Goal: Obtain resource: Download file/media

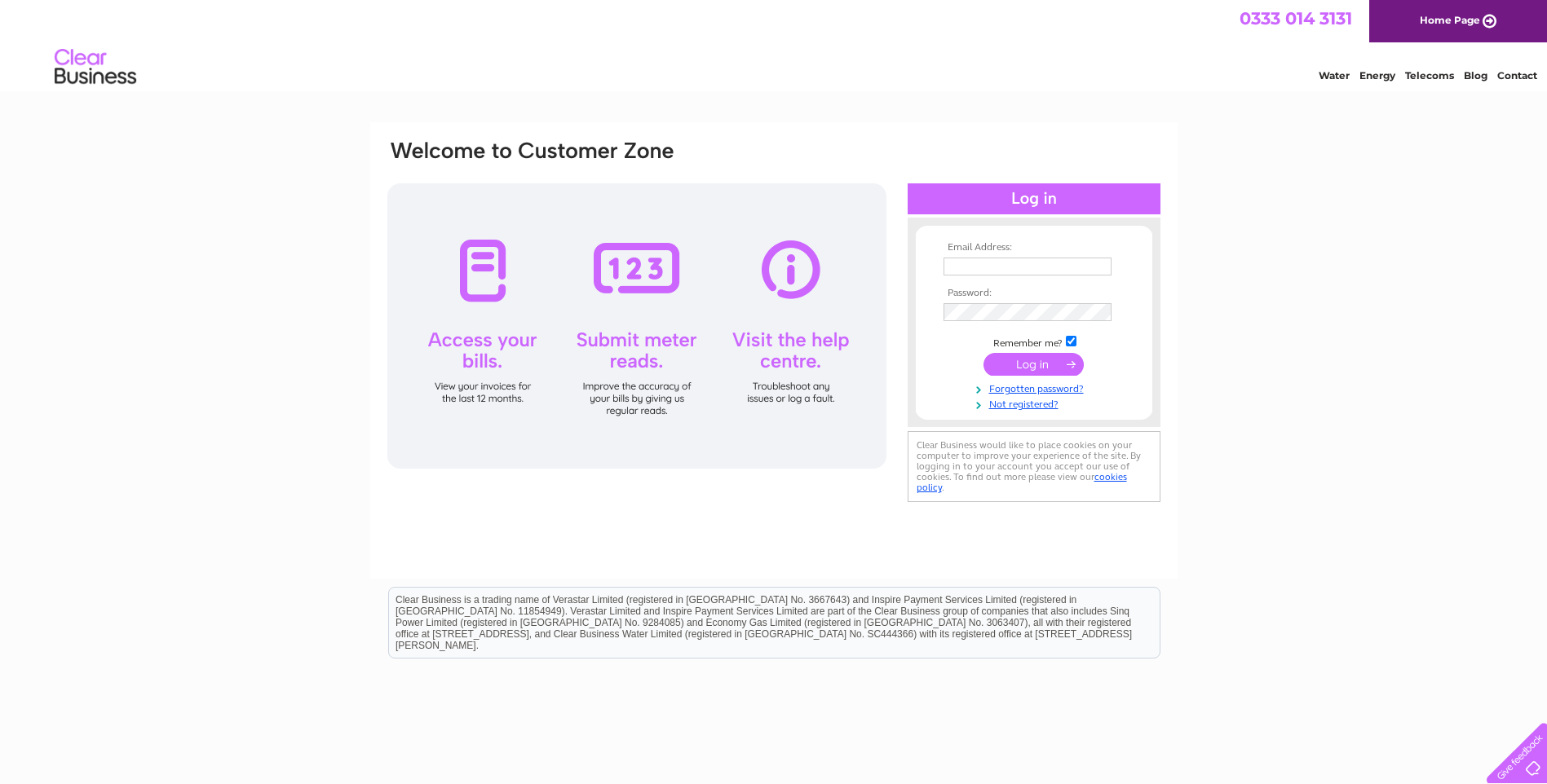
type input "[EMAIL_ADDRESS][PERSON_NAME][DOMAIN_NAME]"
click at [1032, 361] on input "submit" at bounding box center [1033, 364] width 100 height 23
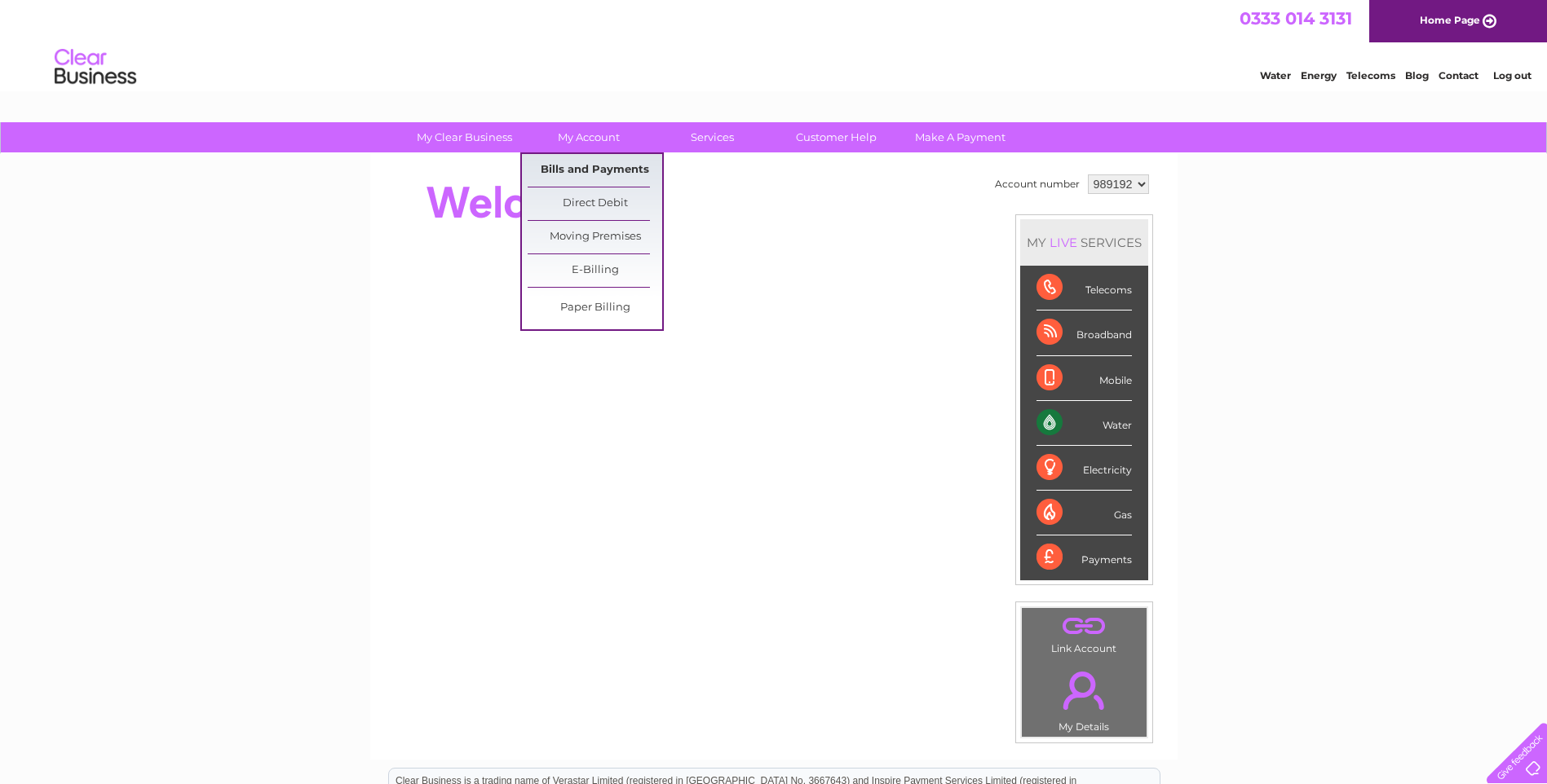
click at [572, 168] on link "Bills and Payments" at bounding box center [595, 171] width 134 height 32
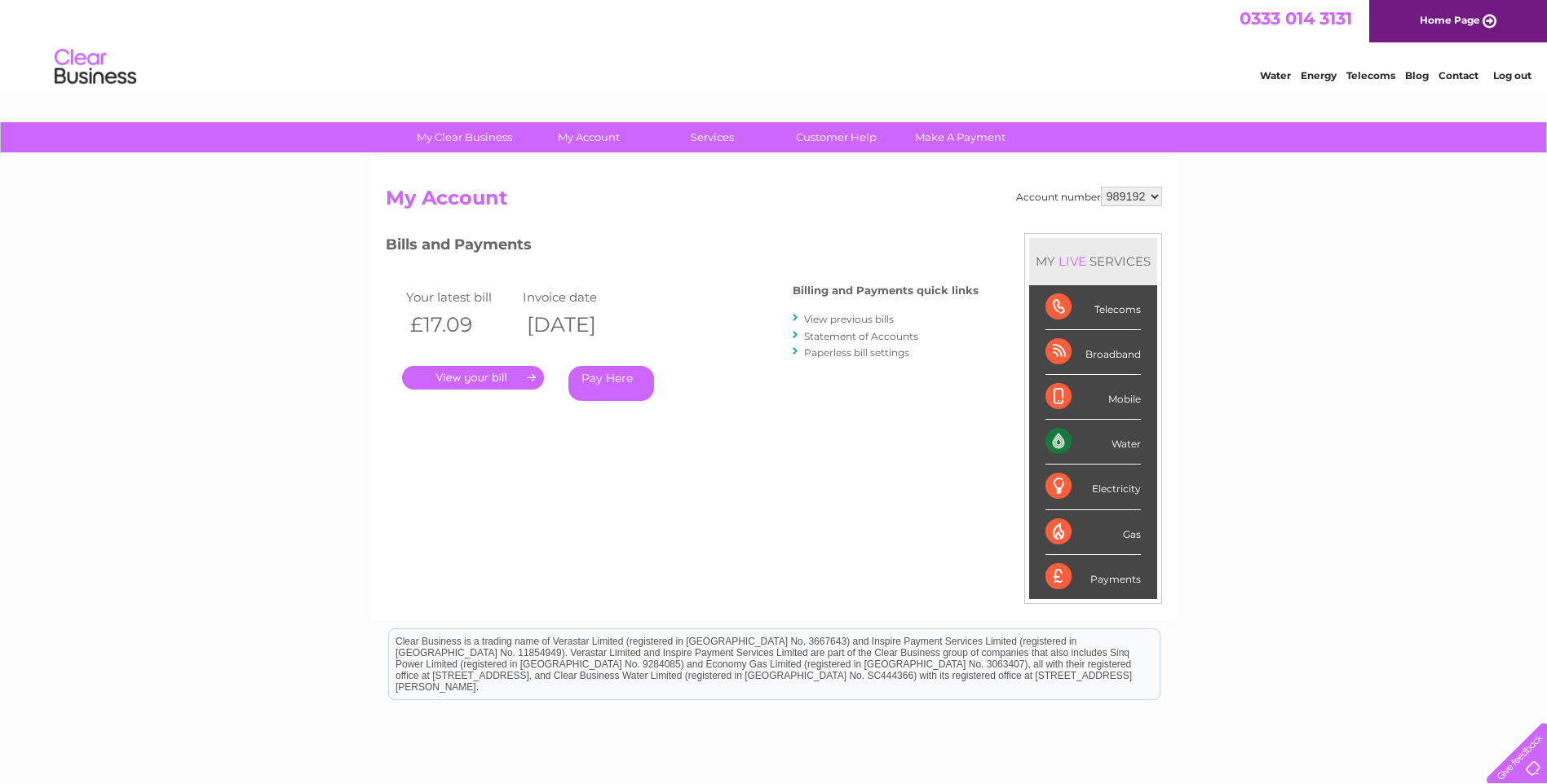
click at [503, 374] on link "." at bounding box center [472, 378] width 142 height 23
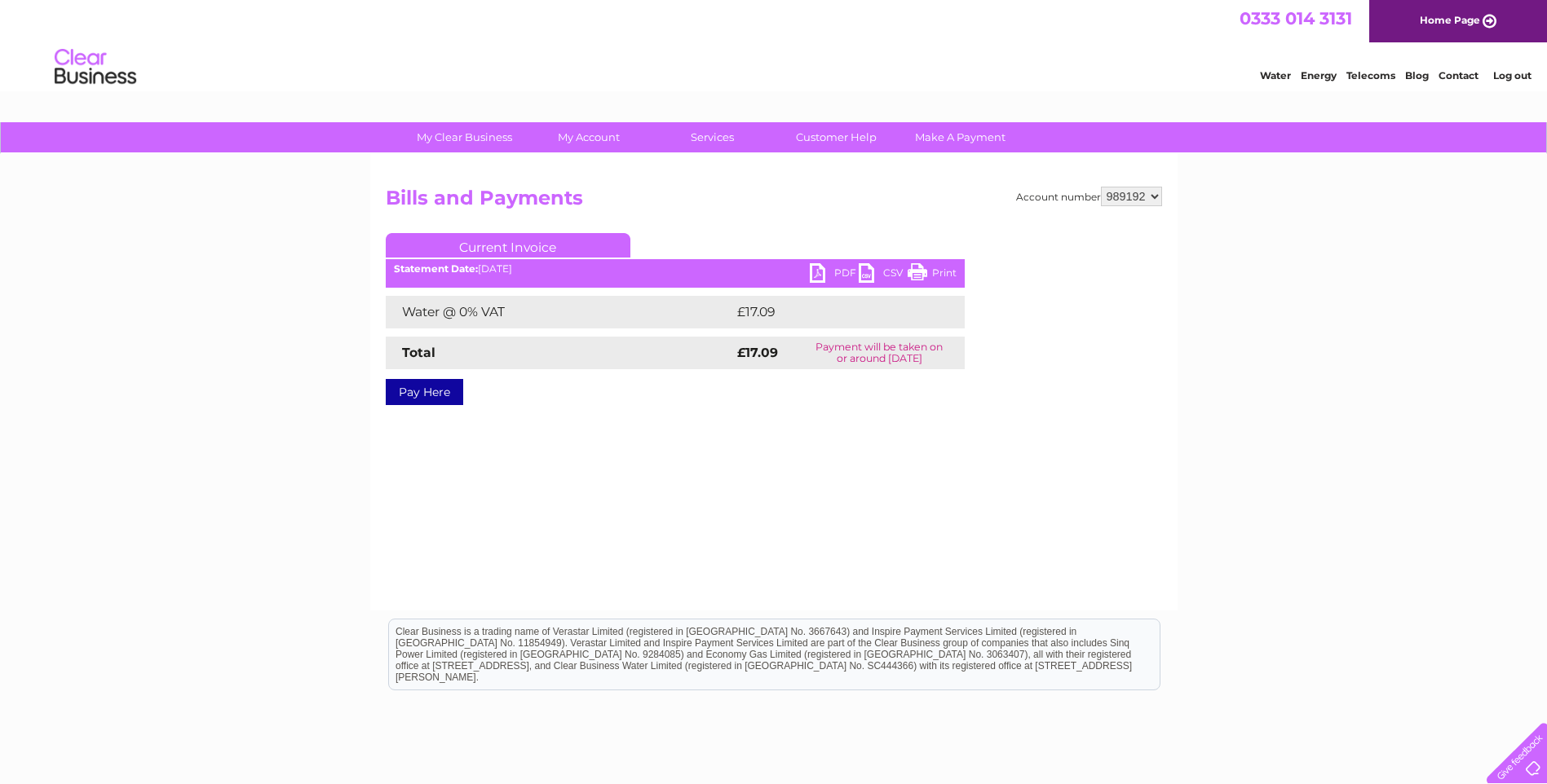
click at [1151, 196] on select "989192 989193 989196 989200" at bounding box center [1132, 197] width 61 height 20
select select "989196"
click at [1101, 187] on select "989192 989193 989196 989200" at bounding box center [1132, 197] width 61 height 20
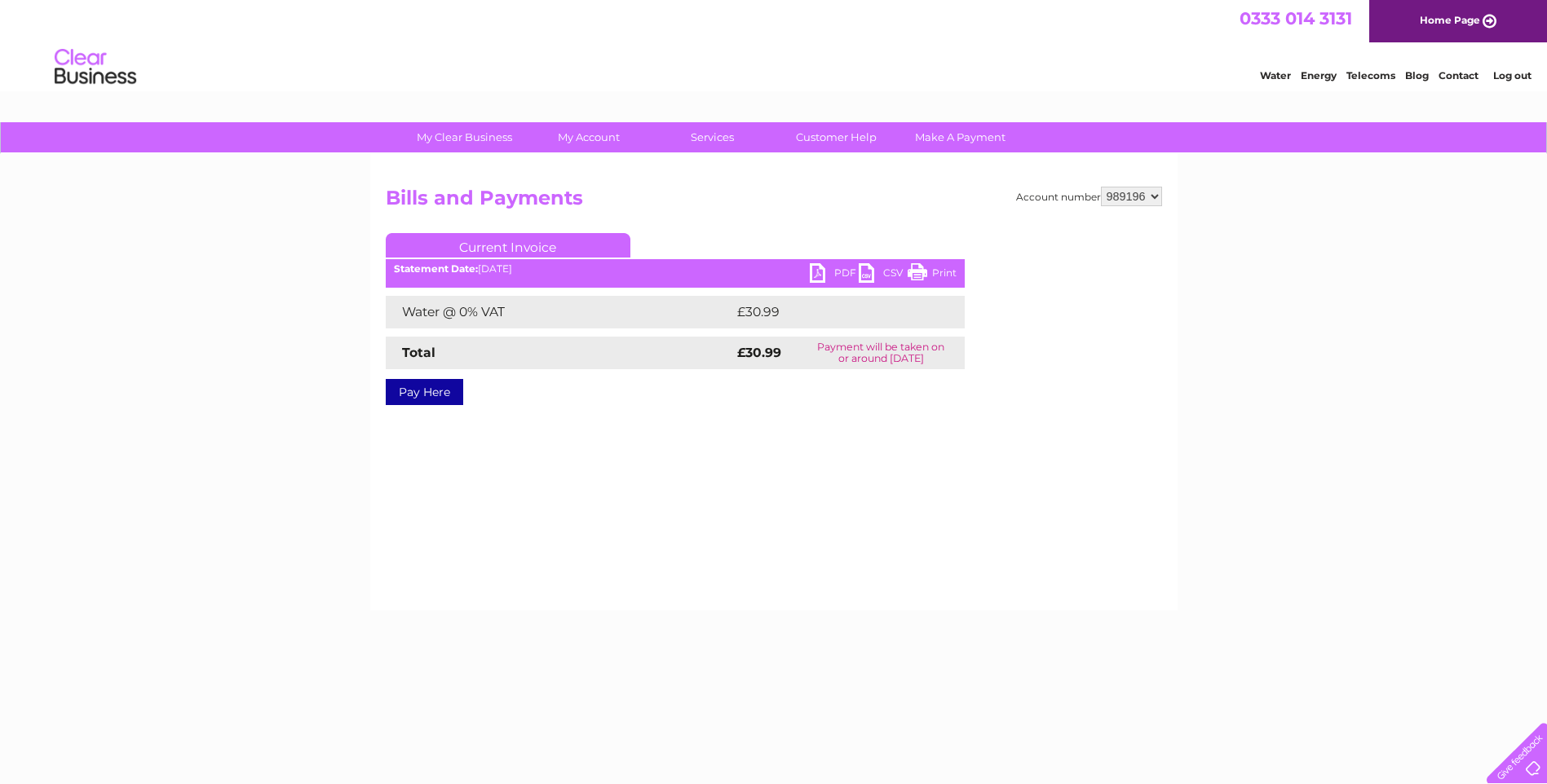
click at [838, 271] on link "PDF" at bounding box center [834, 275] width 49 height 23
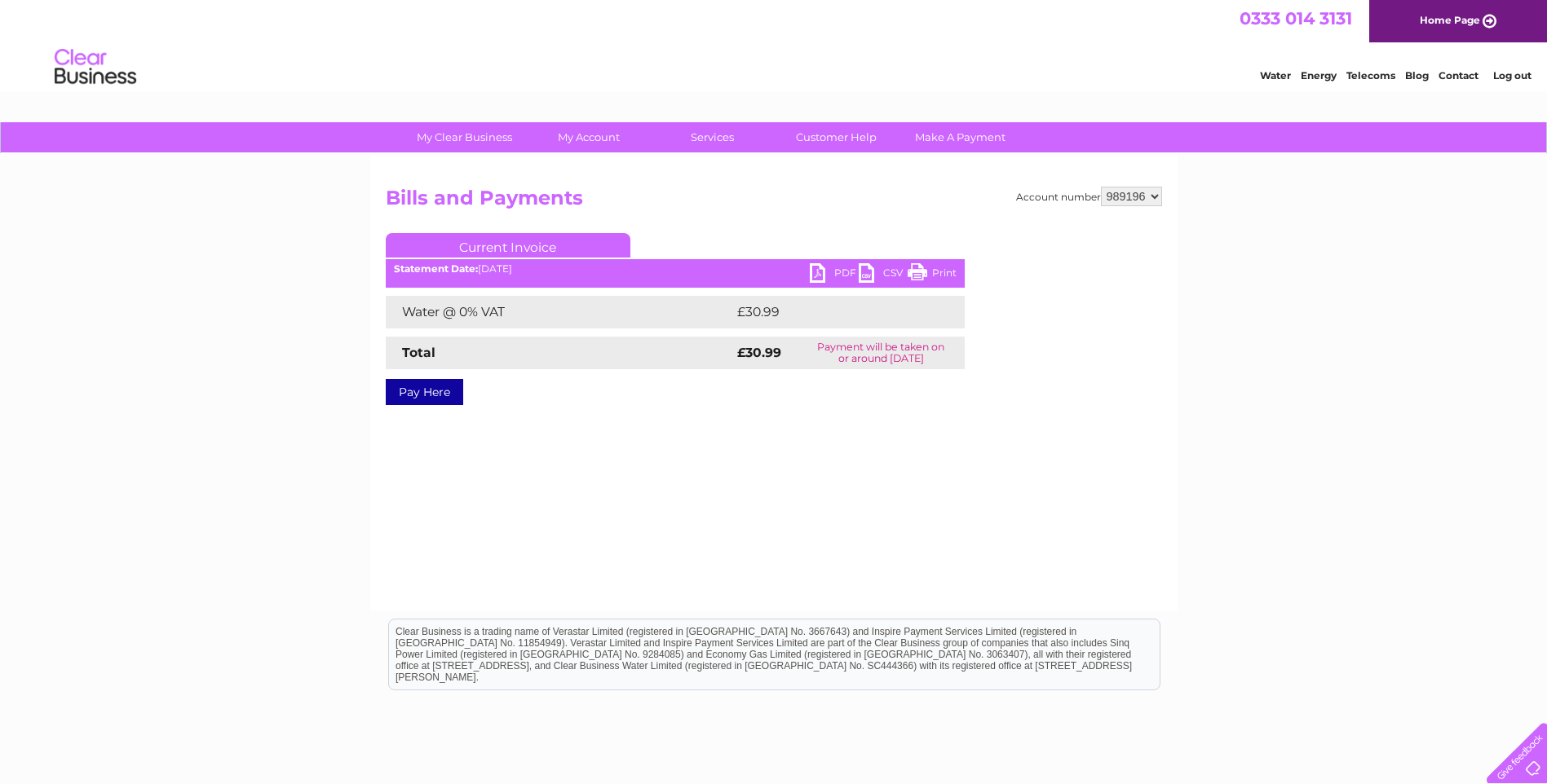
click at [1155, 193] on select "989192 989193 989196 989200" at bounding box center [1132, 197] width 61 height 20
select select "989193"
click at [1101, 187] on select "989192 989193 989196 989200" at bounding box center [1132, 197] width 61 height 20
click at [836, 273] on link "PDF" at bounding box center [834, 275] width 49 height 23
click at [1154, 194] on select "989192 989193 989196 989200" at bounding box center [1132, 197] width 61 height 20
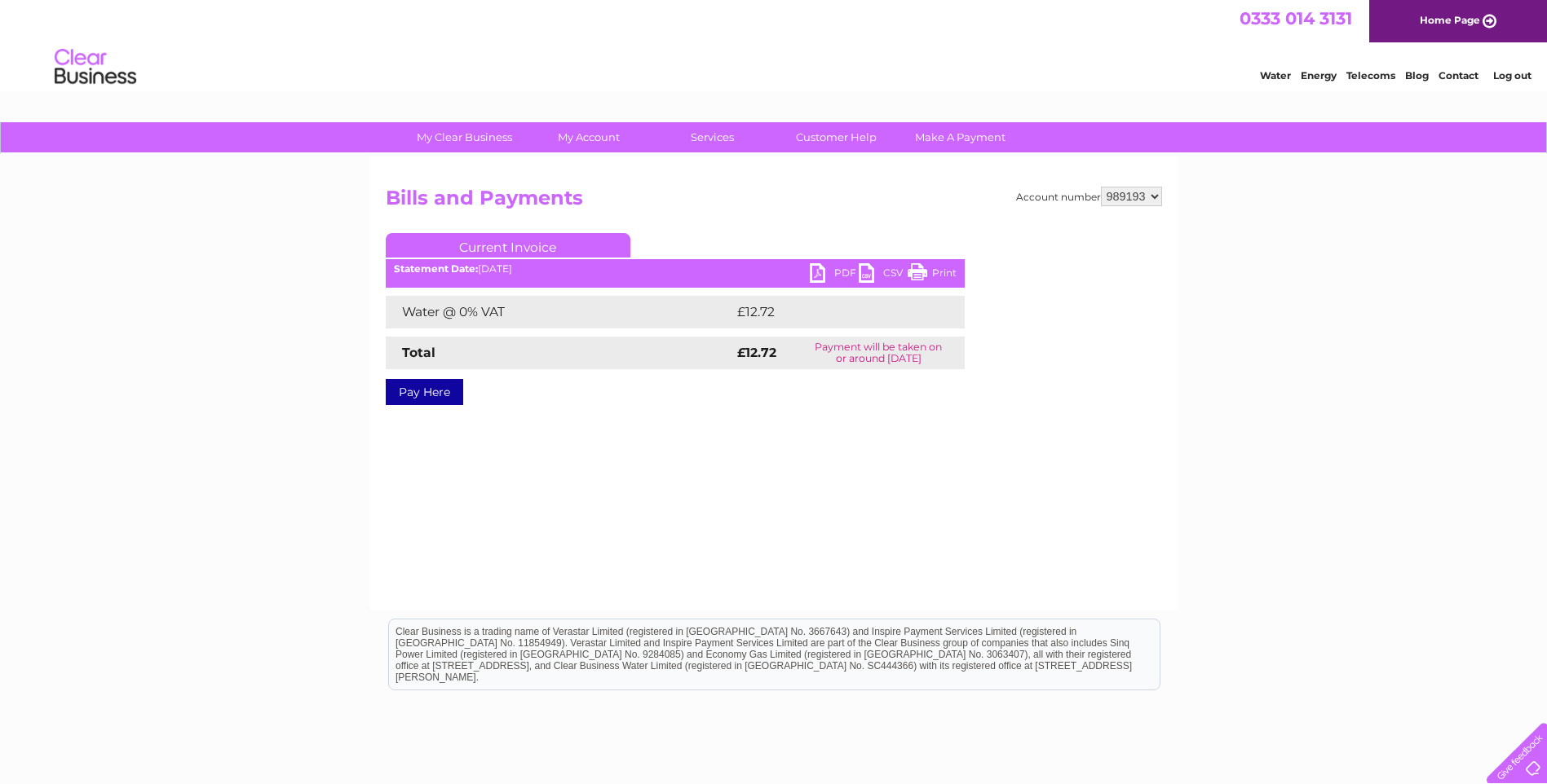
select select "989192"
click at [1101, 187] on select "989192 989193 989196 989200" at bounding box center [1132, 197] width 61 height 20
click at [837, 274] on link "PDF" at bounding box center [834, 275] width 49 height 23
click at [1153, 197] on select "989192 989193 989196 989200" at bounding box center [1132, 197] width 61 height 20
select select "989200"
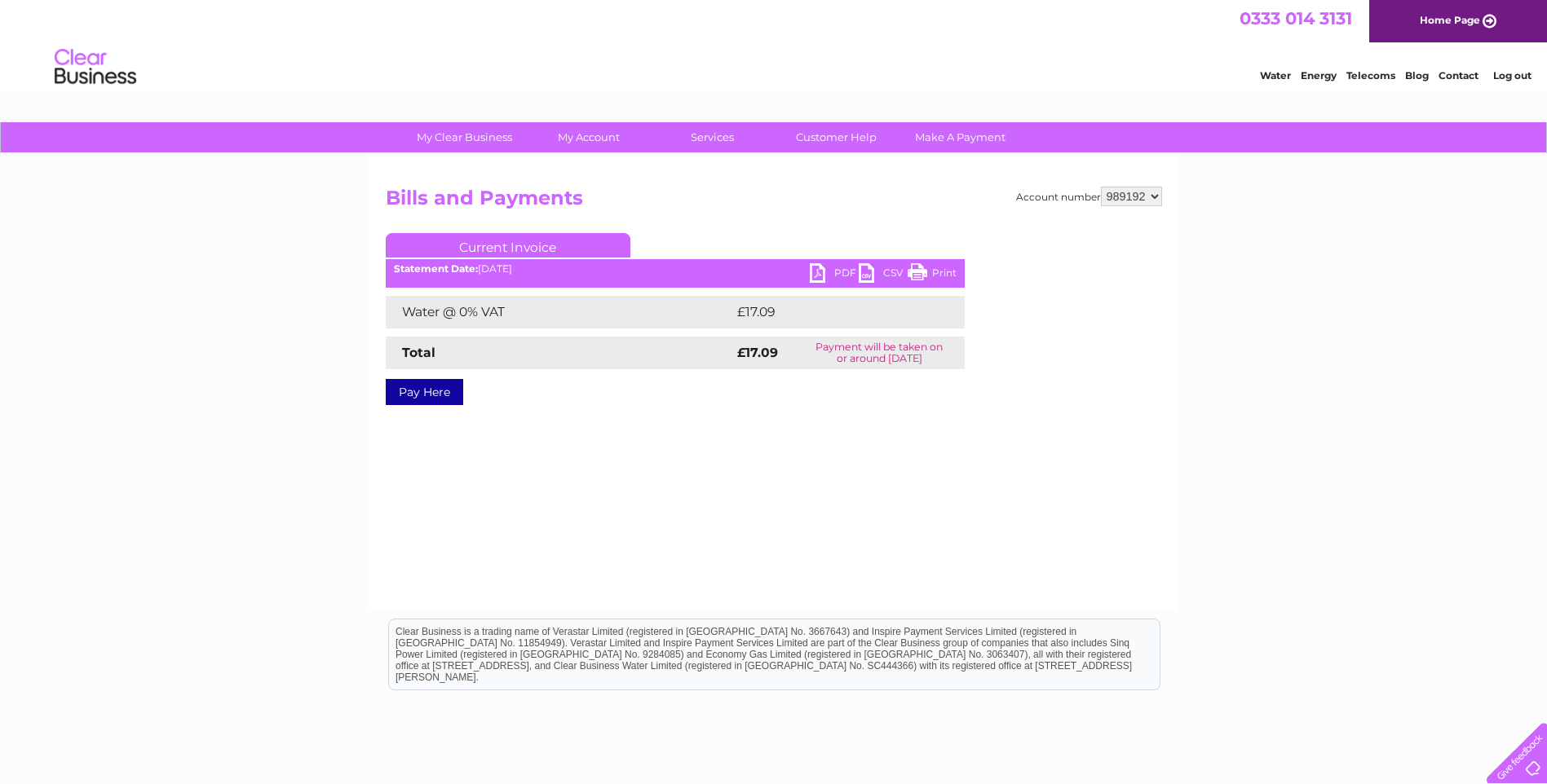
click at [1101, 187] on select "989192 989193 989196 989200" at bounding box center [1132, 197] width 61 height 20
click at [831, 274] on link "PDF" at bounding box center [834, 275] width 49 height 23
click at [1513, 78] on link "Log out" at bounding box center [1512, 76] width 38 height 13
